Goal: Task Accomplishment & Management: Use online tool/utility

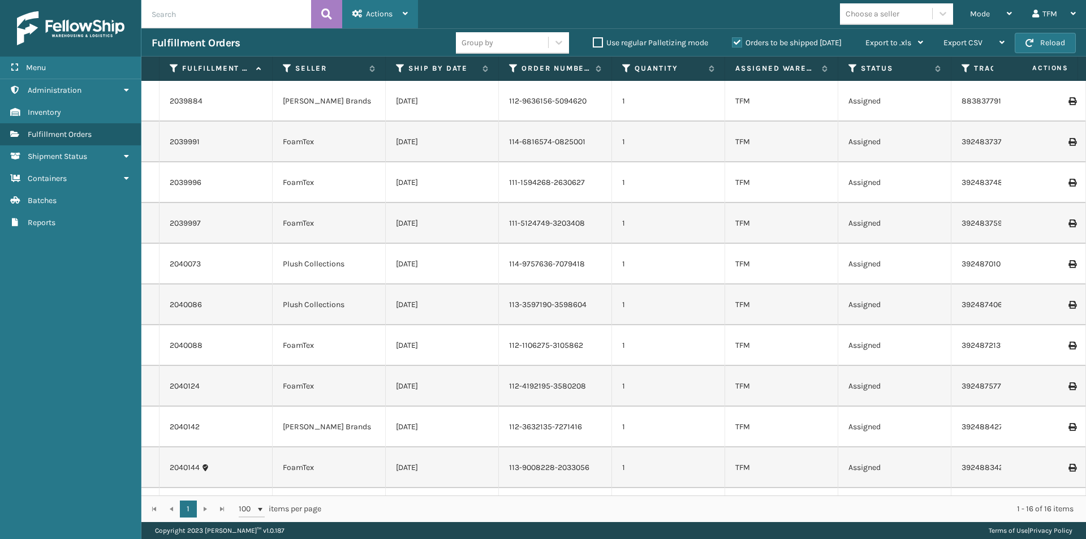
click at [405, 14] on icon at bounding box center [405, 14] width 5 height 8
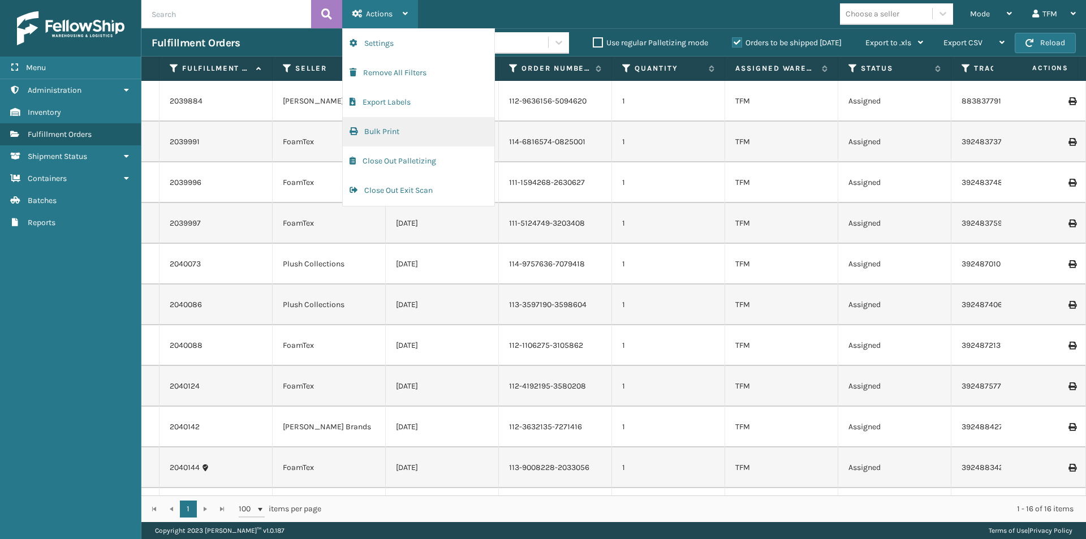
click at [371, 133] on button "Bulk Print" at bounding box center [419, 131] width 152 height 29
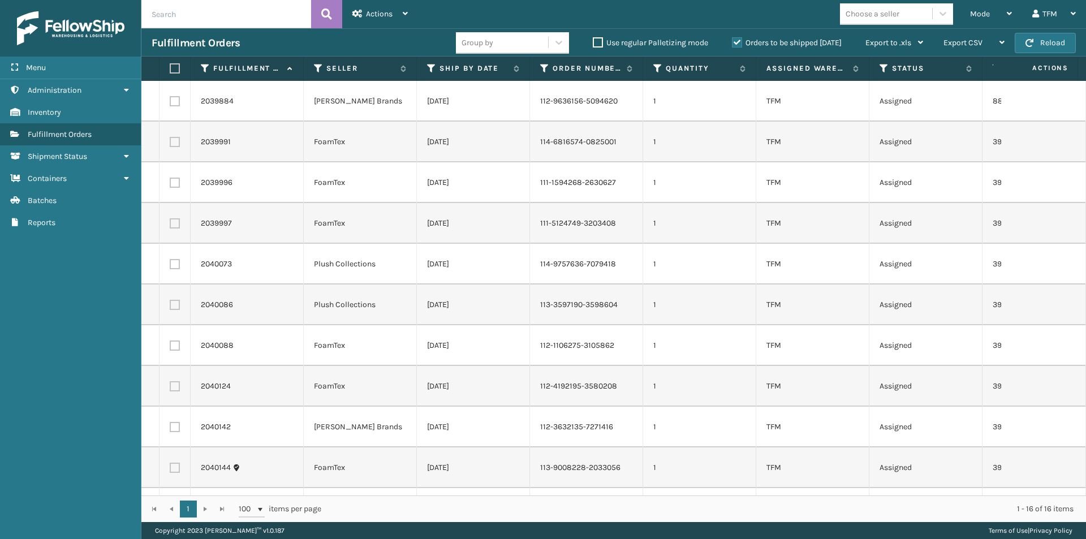
click at [174, 68] on label at bounding box center [173, 68] width 7 height 10
click at [170, 68] on input "checkbox" at bounding box center [170, 68] width 1 height 7
checkbox input "true"
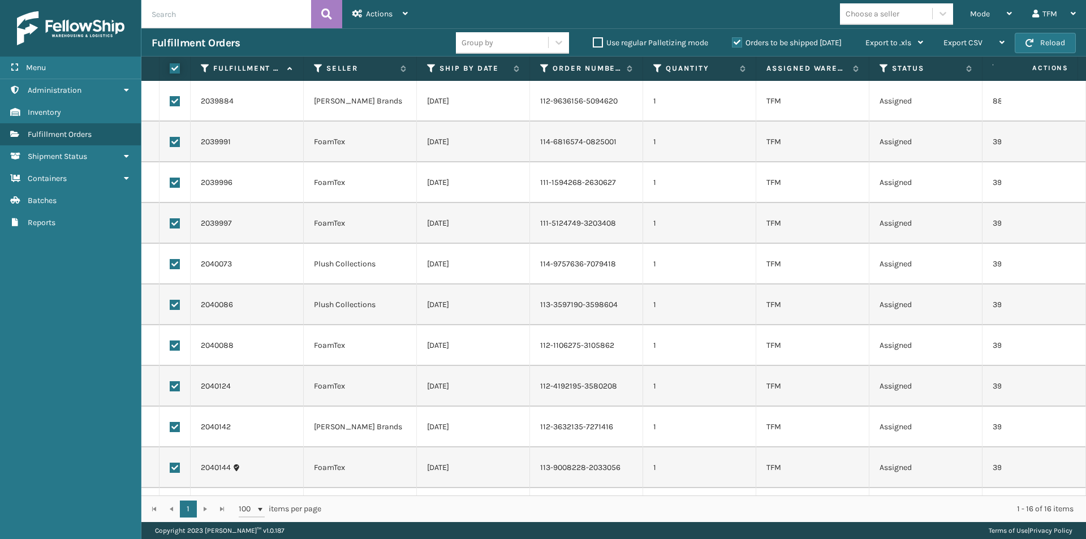
checkbox input "true"
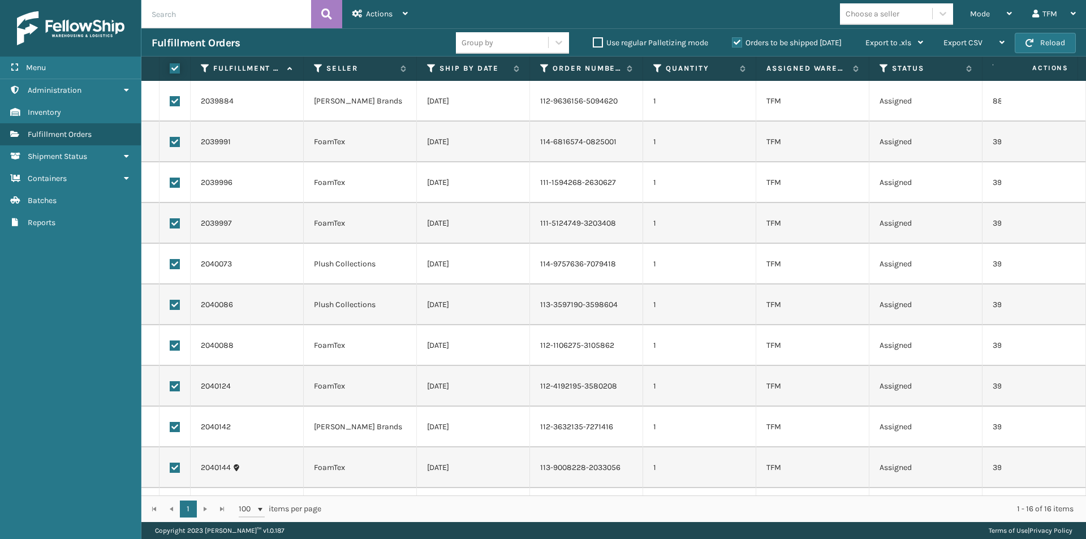
checkbox input "true"
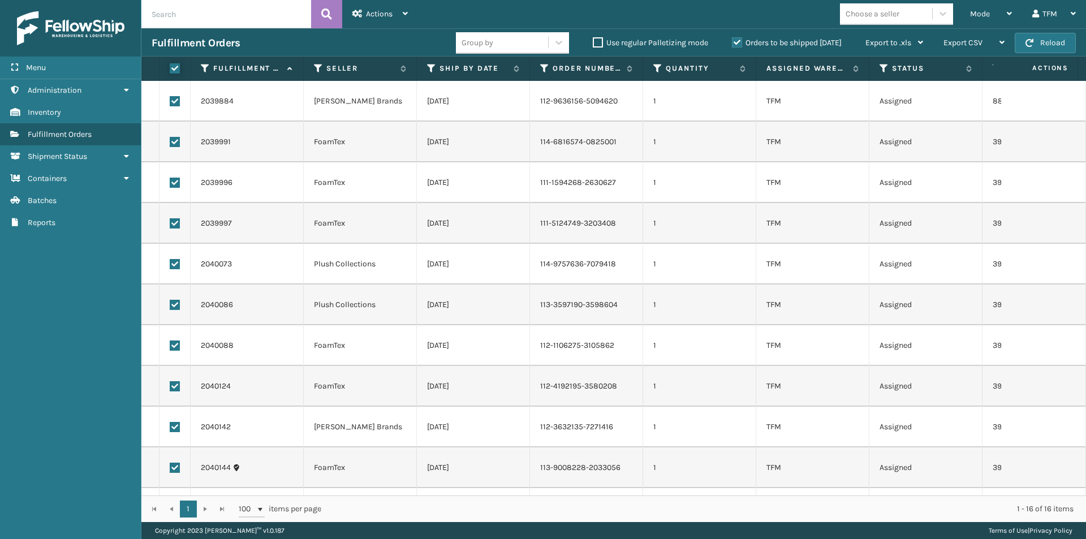
checkbox input "true"
click at [406, 15] on icon at bounding box center [405, 14] width 5 height 8
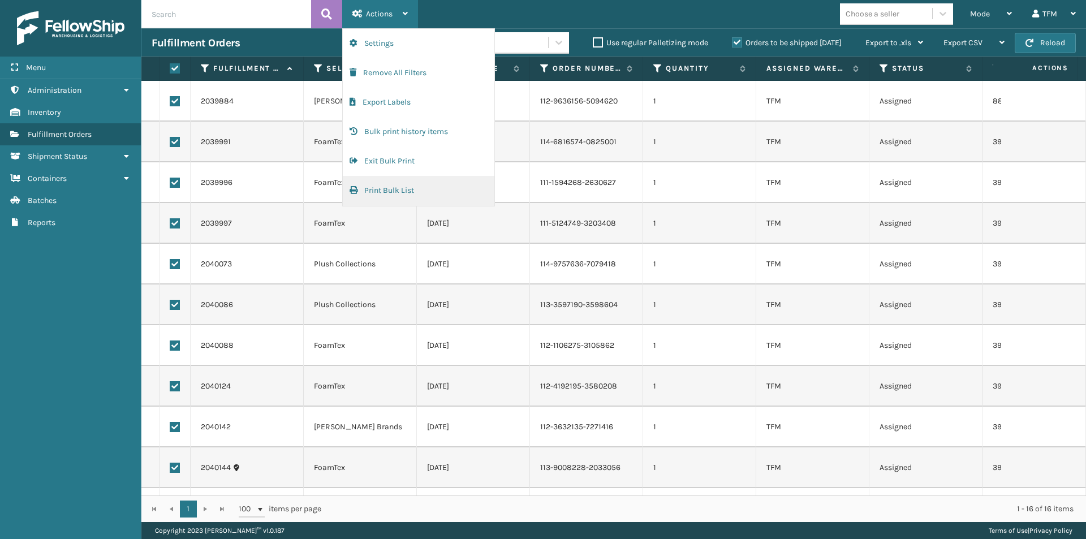
click at [396, 190] on button "Print Bulk List" at bounding box center [419, 190] width 152 height 29
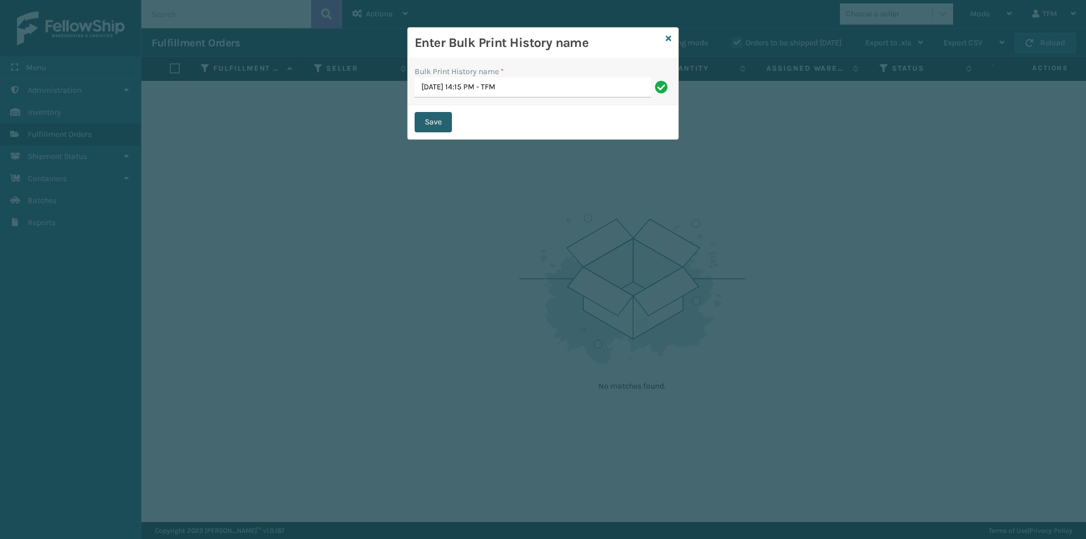
click at [433, 124] on button "Save" at bounding box center [433, 122] width 37 height 20
